Goal: Navigation & Orientation: Locate item on page

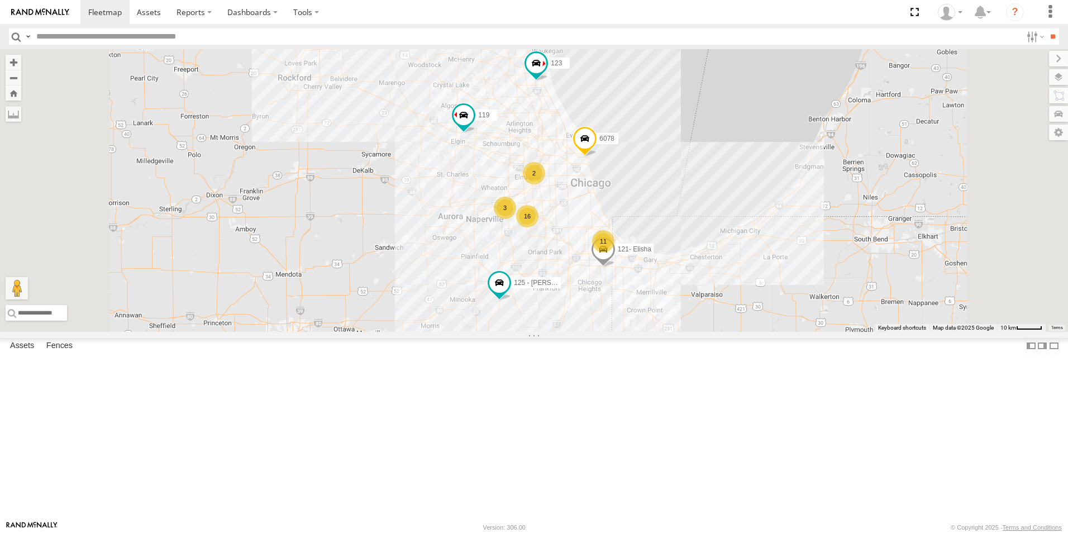
click at [0, 0] on div at bounding box center [0, 0] width 0 height 0
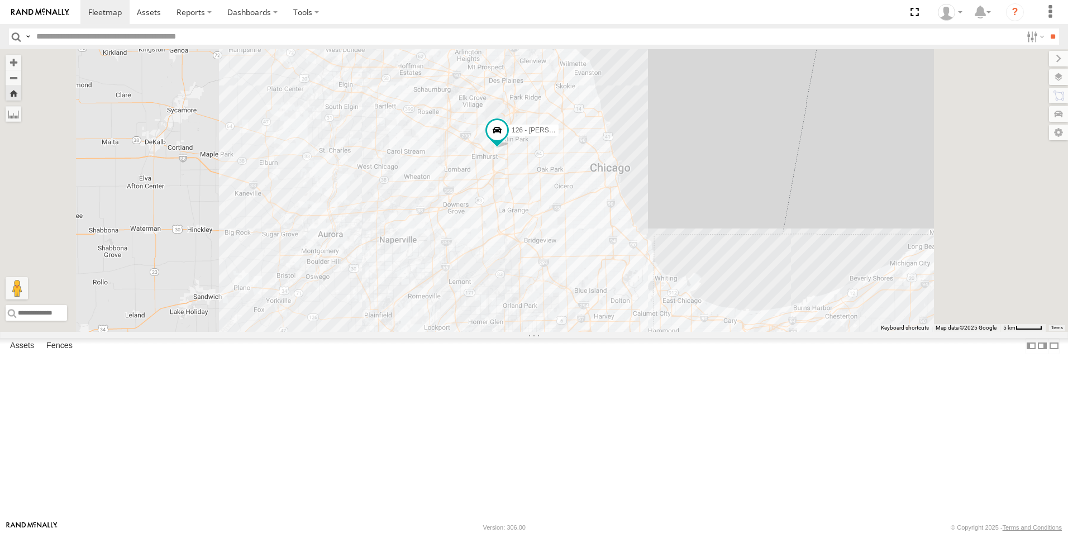
click at [55, 11] on img at bounding box center [40, 12] width 58 height 8
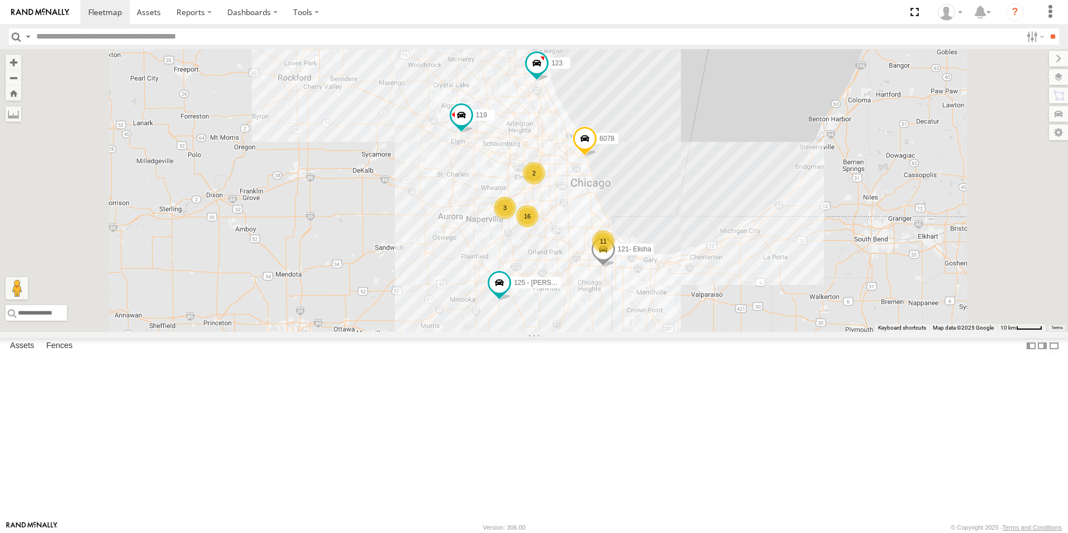
click at [0, 0] on div at bounding box center [0, 0] width 0 height 0
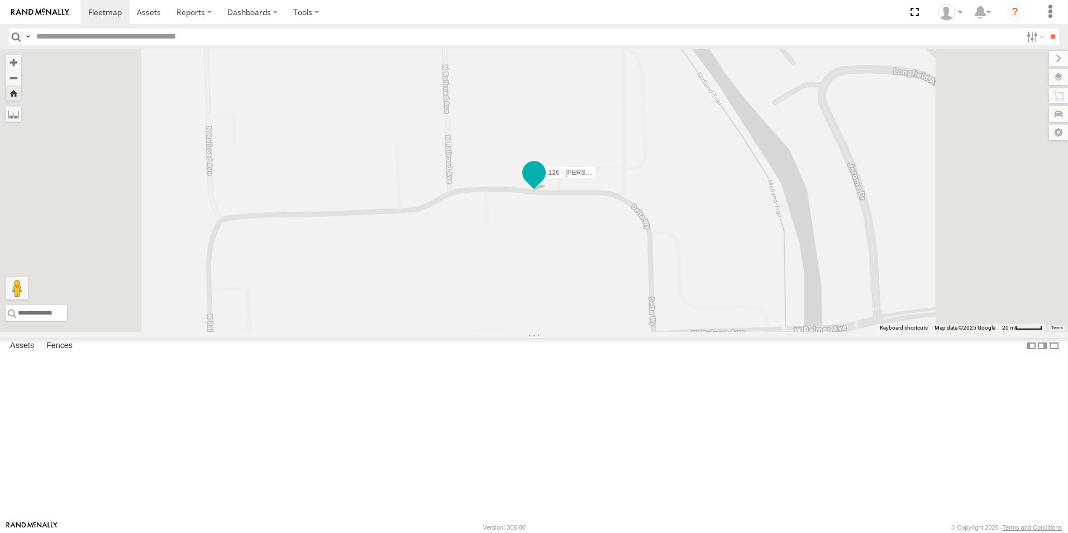
click at [546, 191] on span at bounding box center [534, 175] width 25 height 30
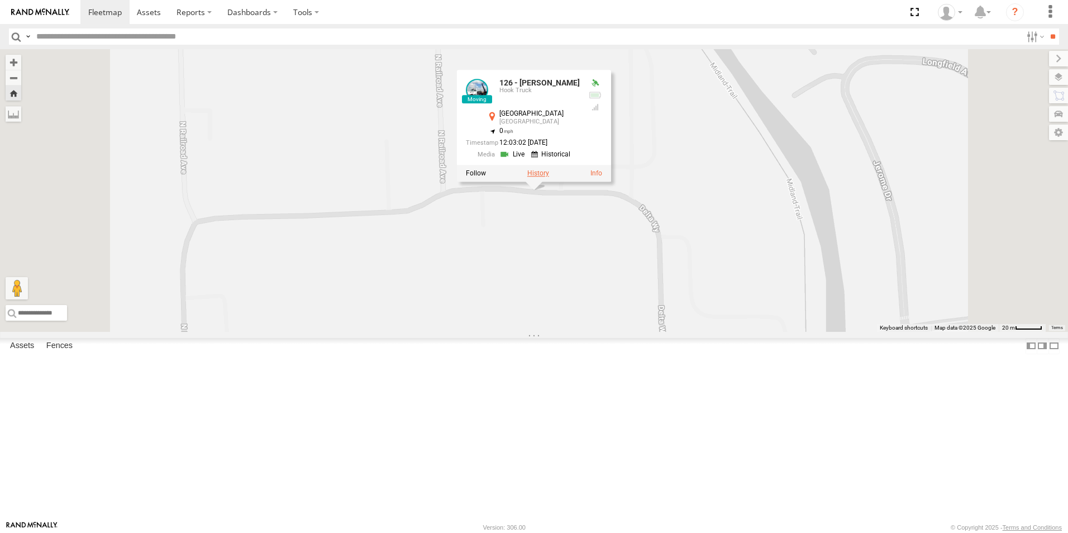
click at [549, 178] on label at bounding box center [538, 174] width 22 height 8
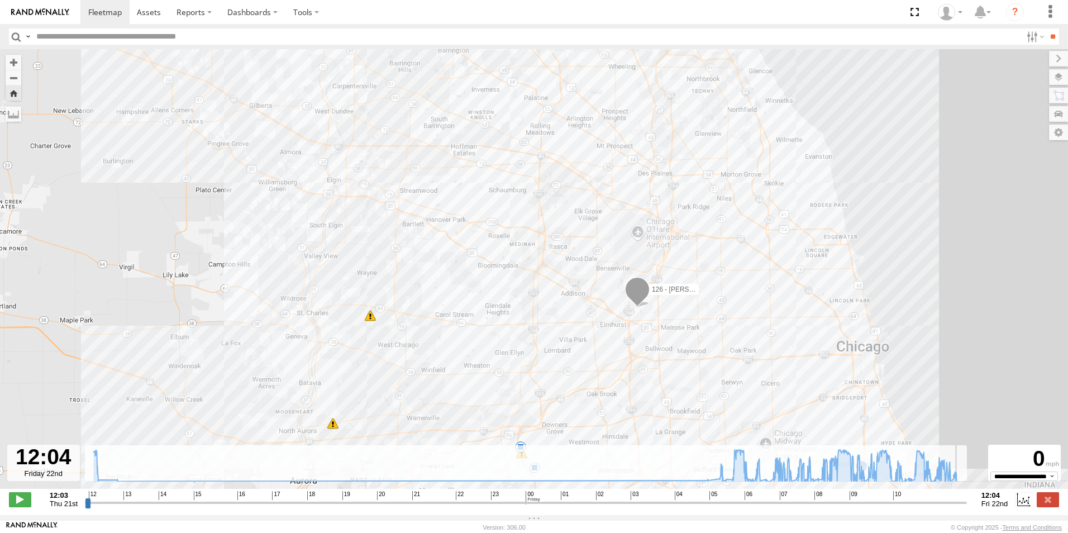
drag, startPoint x: 883, startPoint y: 508, endPoint x: 915, endPoint y: 489, distance: 37.1
type input "**********"
click at [963, 508] on input "range" at bounding box center [526, 502] width 882 height 11
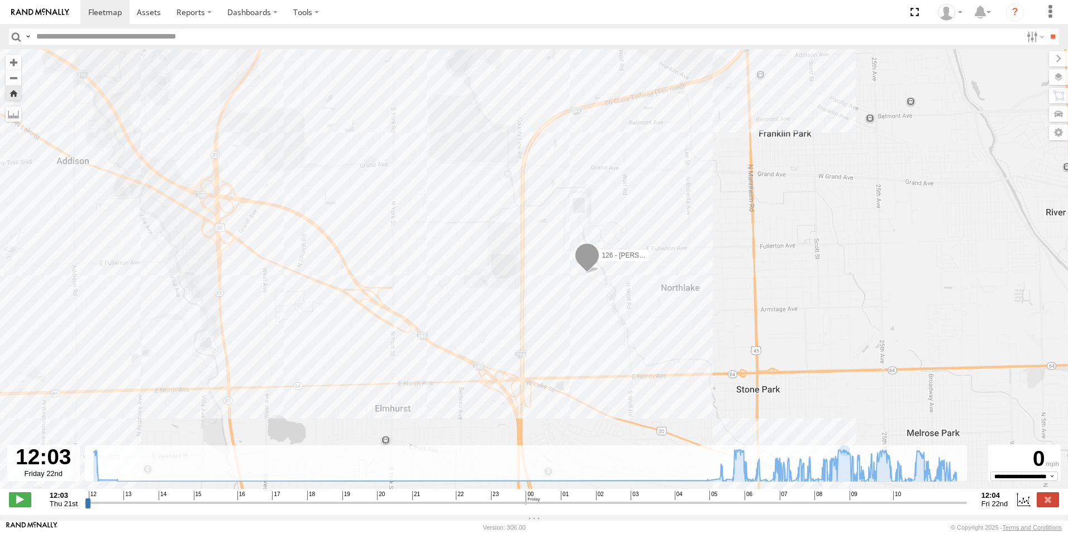
click at [42, 17] on link at bounding box center [40, 12] width 80 height 24
